Goal: Task Accomplishment & Management: Use online tool/utility

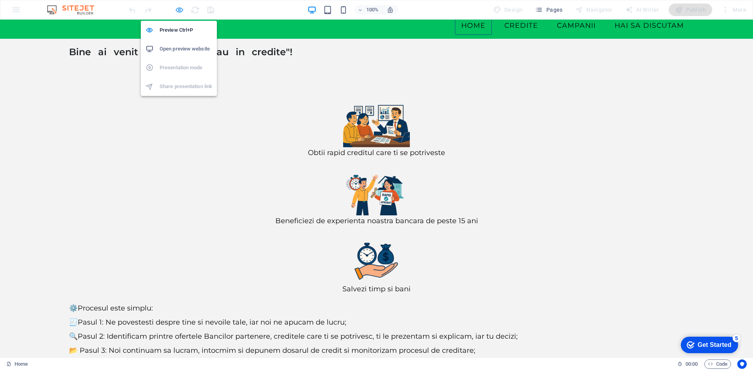
click at [179, 9] on icon "button" at bounding box center [179, 9] width 9 height 9
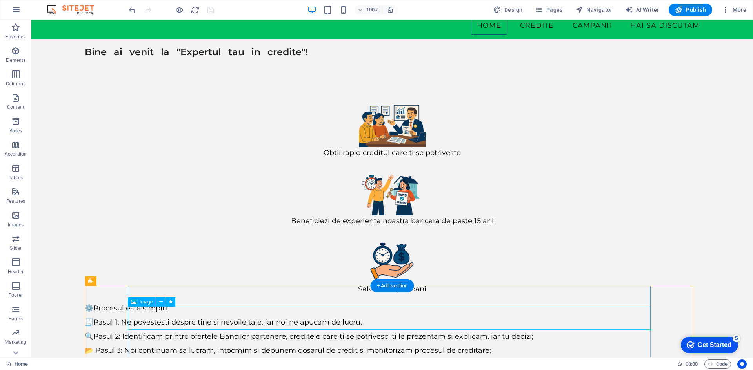
scroll to position [73, 0]
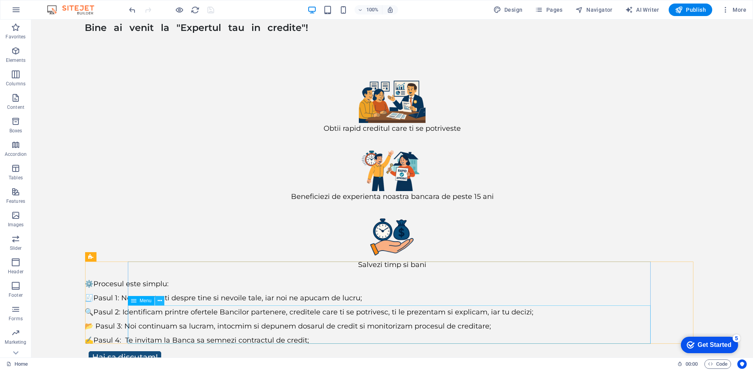
click at [160, 302] on icon at bounding box center [160, 301] width 4 height 8
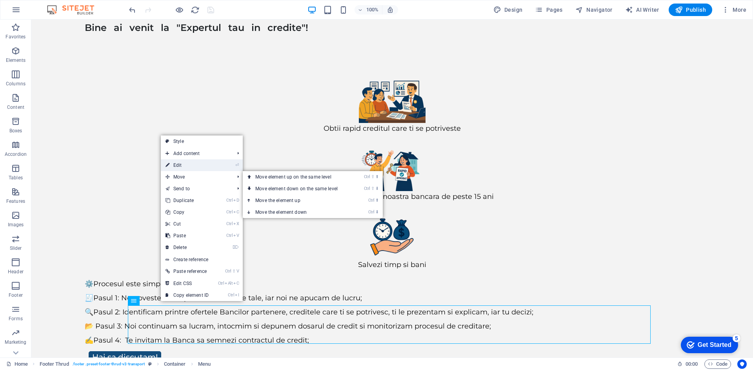
click at [182, 166] on link "⏎ Edit" at bounding box center [187, 166] width 53 height 12
select select "11"
select select
select select "10"
select select
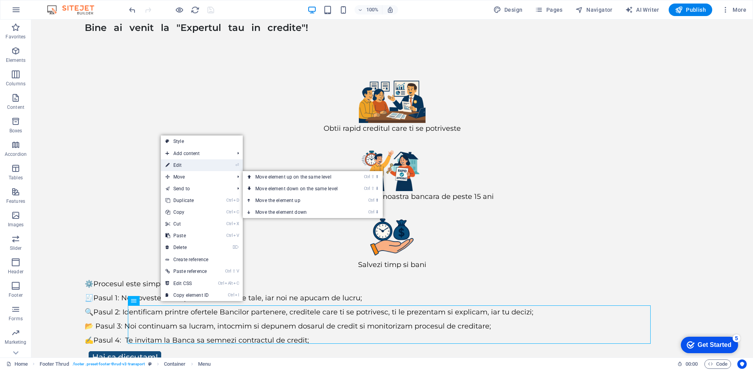
select select "12"
select select
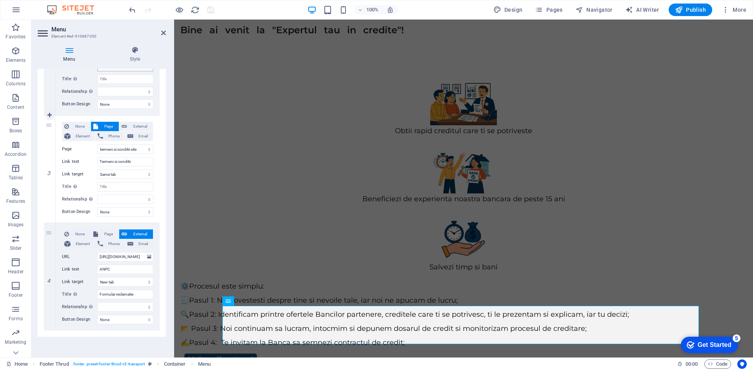
scroll to position [245, 0]
click at [125, 282] on select "New tab Same tab Overlay" at bounding box center [125, 280] width 56 height 9
select select
click at [97, 276] on select "New tab Same tab Overlay" at bounding box center [125, 280] width 56 height 9
select select
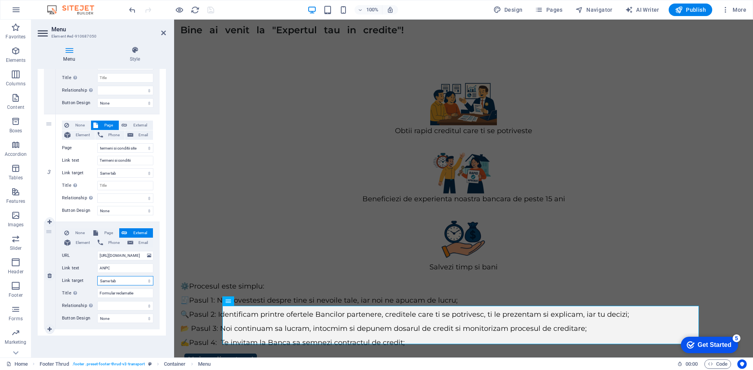
select select
click at [211, 7] on icon "save" at bounding box center [210, 9] width 9 height 9
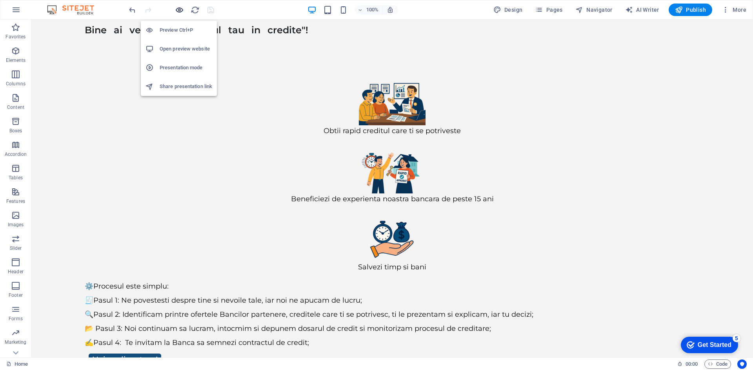
click at [179, 11] on icon "button" at bounding box center [179, 9] width 9 height 9
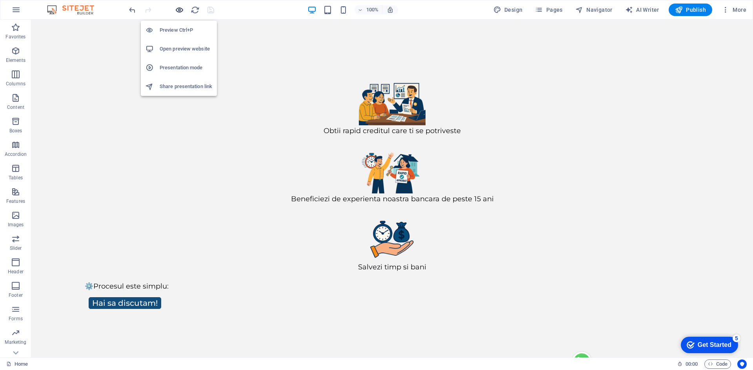
scroll to position [0, 0]
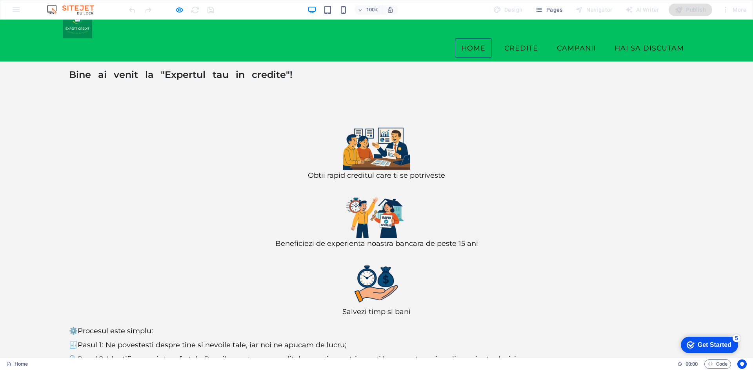
scroll to position [49, 0]
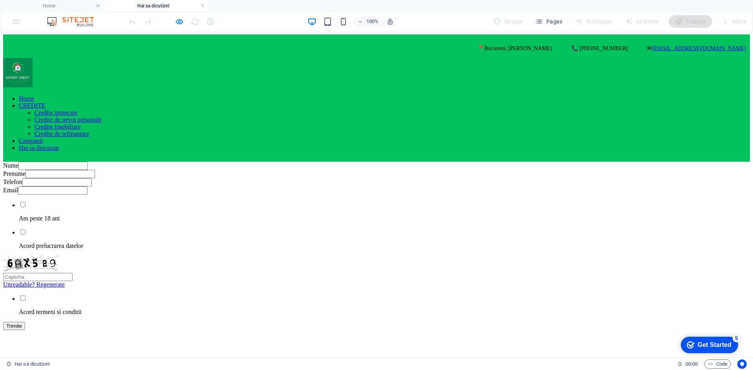
scroll to position [0, 0]
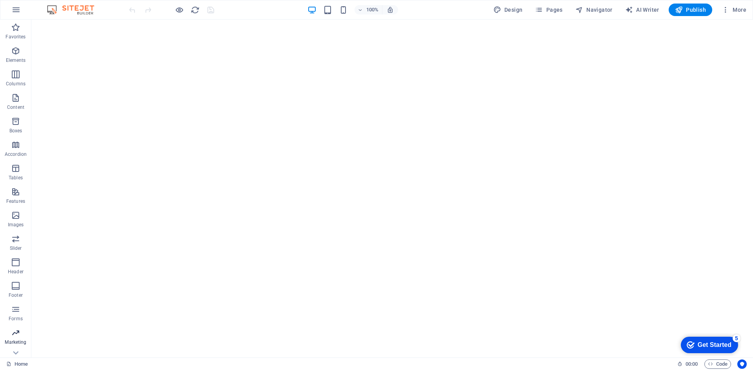
scroll to position [15, 0]
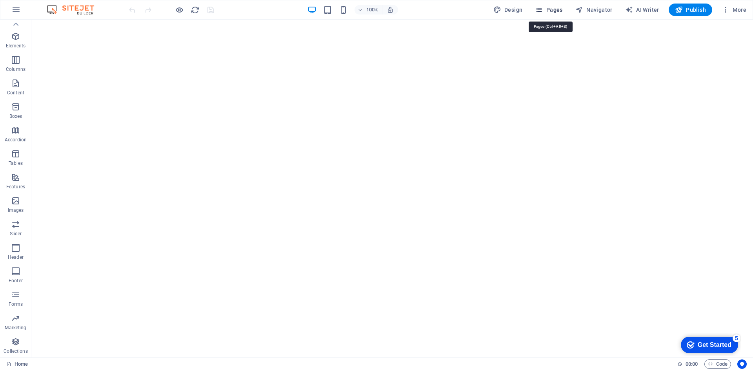
click at [552, 9] on span "Pages" at bounding box center [548, 10] width 27 height 8
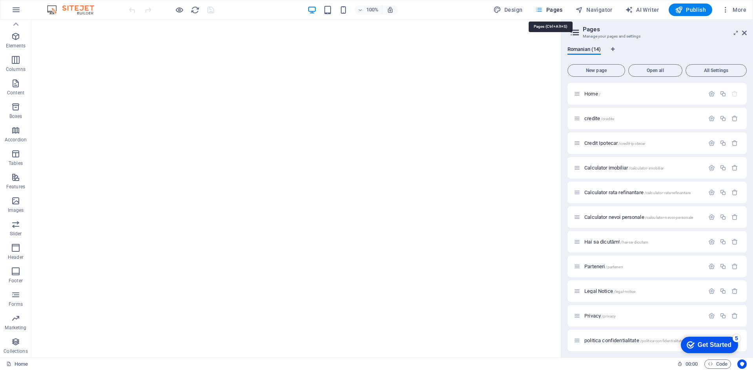
click at [552, 9] on span "Pages" at bounding box center [548, 10] width 27 height 8
click at [599, 7] on span "Navigator" at bounding box center [593, 10] width 37 height 8
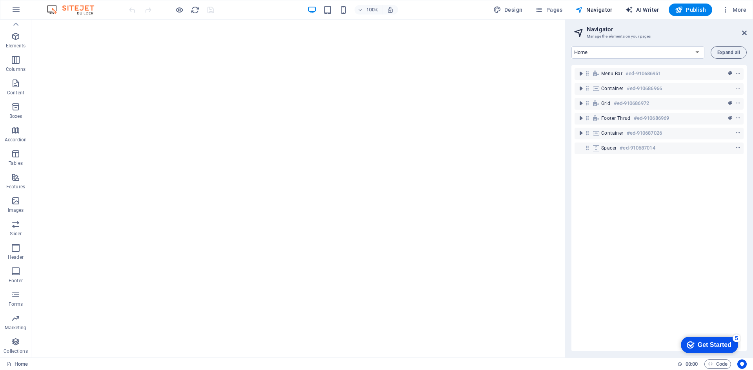
click at [648, 7] on span "AI Writer" at bounding box center [642, 10] width 34 height 8
select select "English"
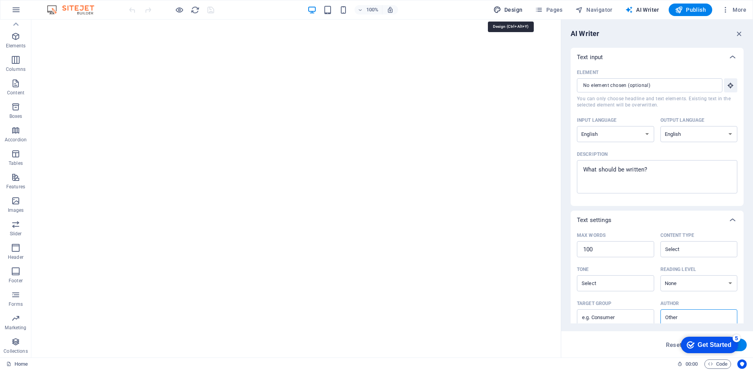
click at [519, 10] on span "Design" at bounding box center [507, 10] width 29 height 8
select select "px"
select select "400"
select select "px"
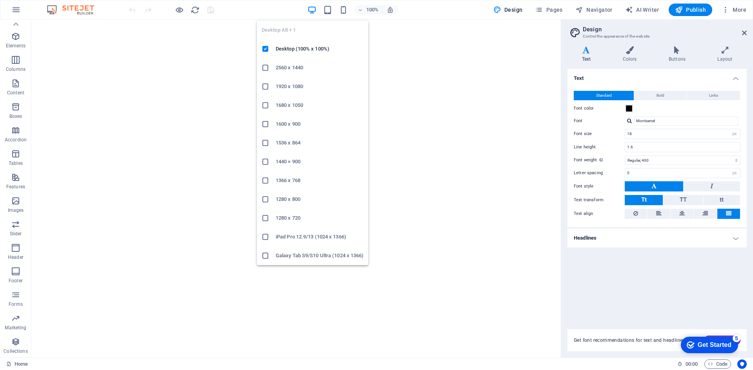
click at [314, 8] on icon "button" at bounding box center [311, 9] width 9 height 9
